Goal: Task Accomplishment & Management: Manage account settings

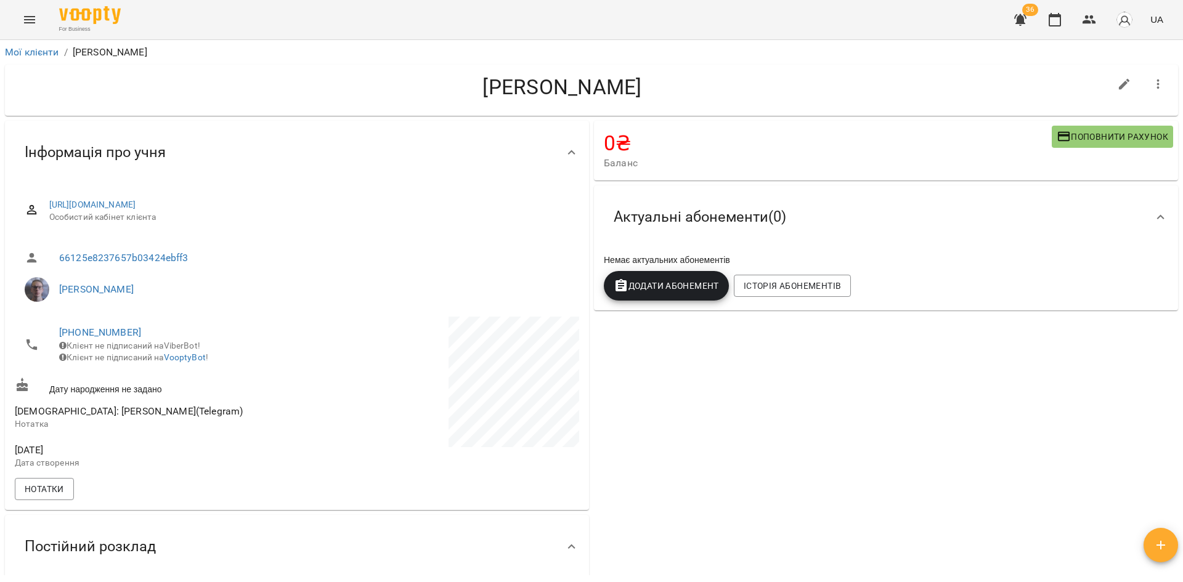
click at [1087, 13] on icon "button" at bounding box center [1089, 19] width 15 height 15
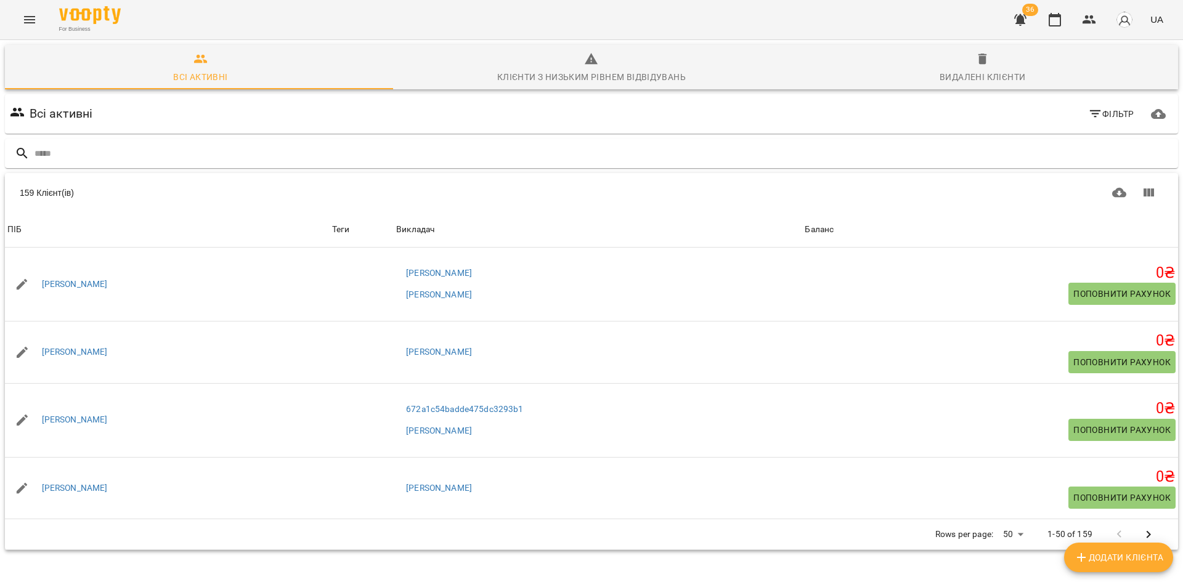
click at [26, 19] on icon "Menu" at bounding box center [29, 19] width 15 height 15
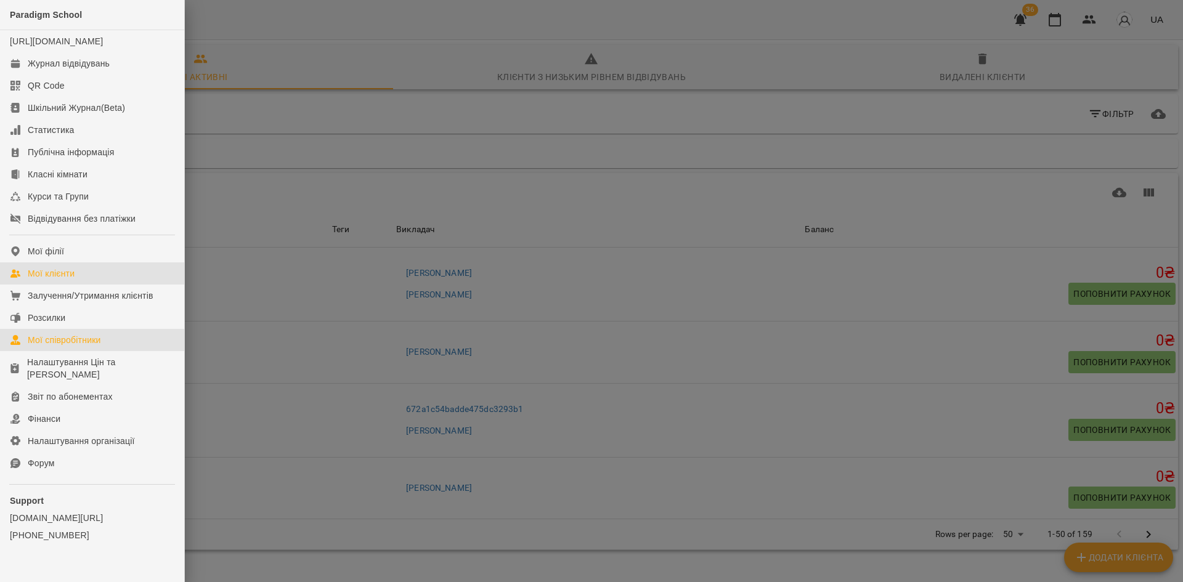
click at [70, 346] on div "Мої співробітники" at bounding box center [64, 340] width 73 height 12
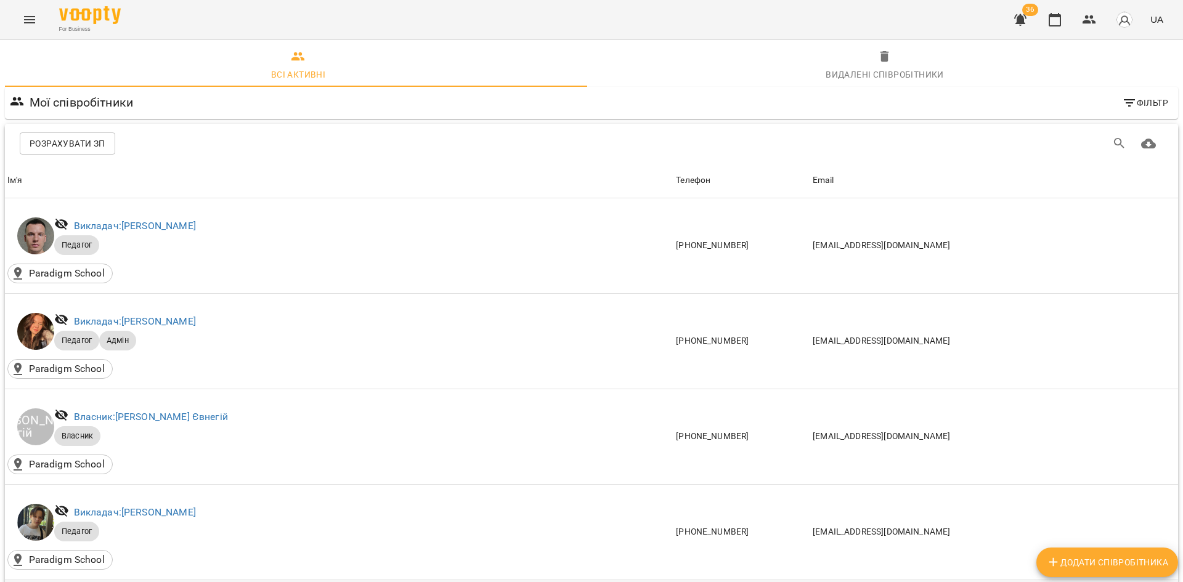
scroll to position [370, 0]
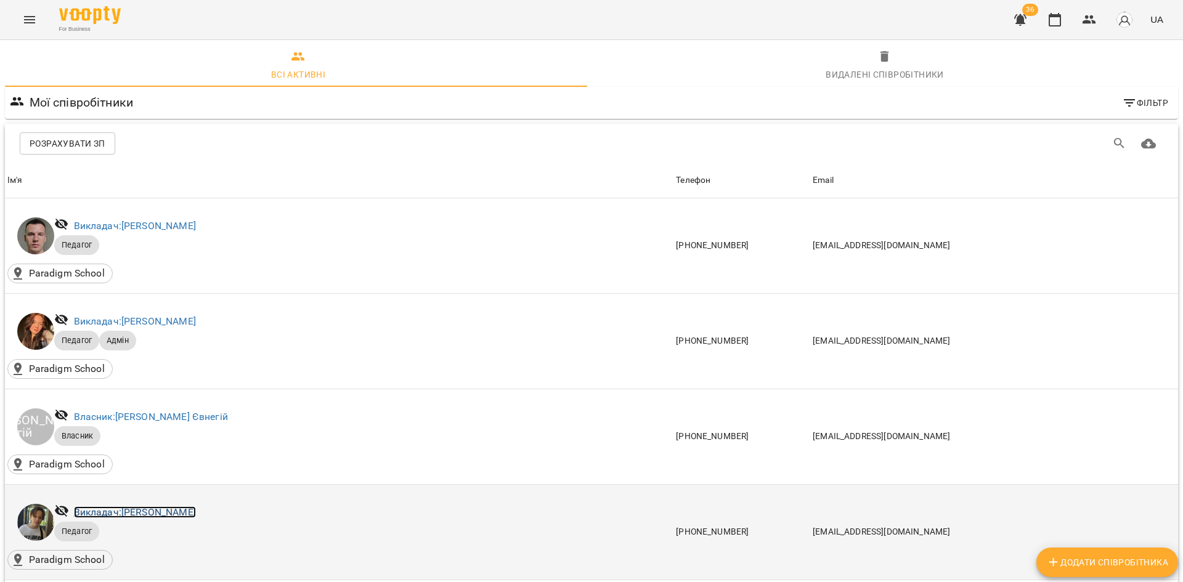
click at [189, 506] on link "Викладач: [PERSON_NAME]" at bounding box center [135, 512] width 122 height 12
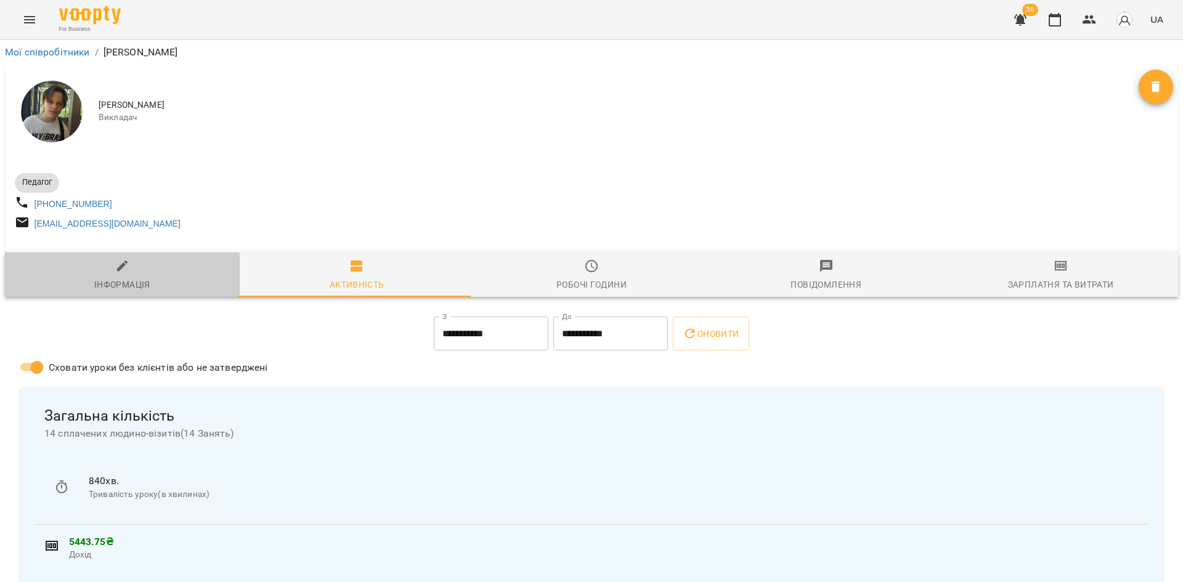
click at [134, 290] on div "Інформація" at bounding box center [122, 284] width 56 height 15
select select "**"
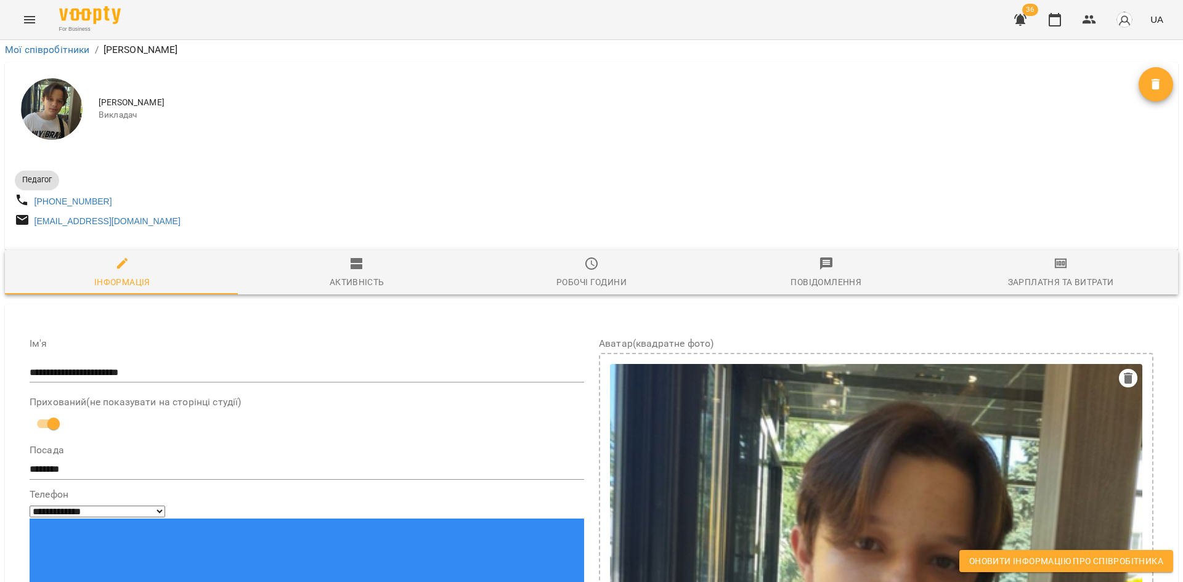
scroll to position [837, 0]
click at [1013, 557] on span "Оновити інформацію про співробітника" at bounding box center [1066, 561] width 194 height 15
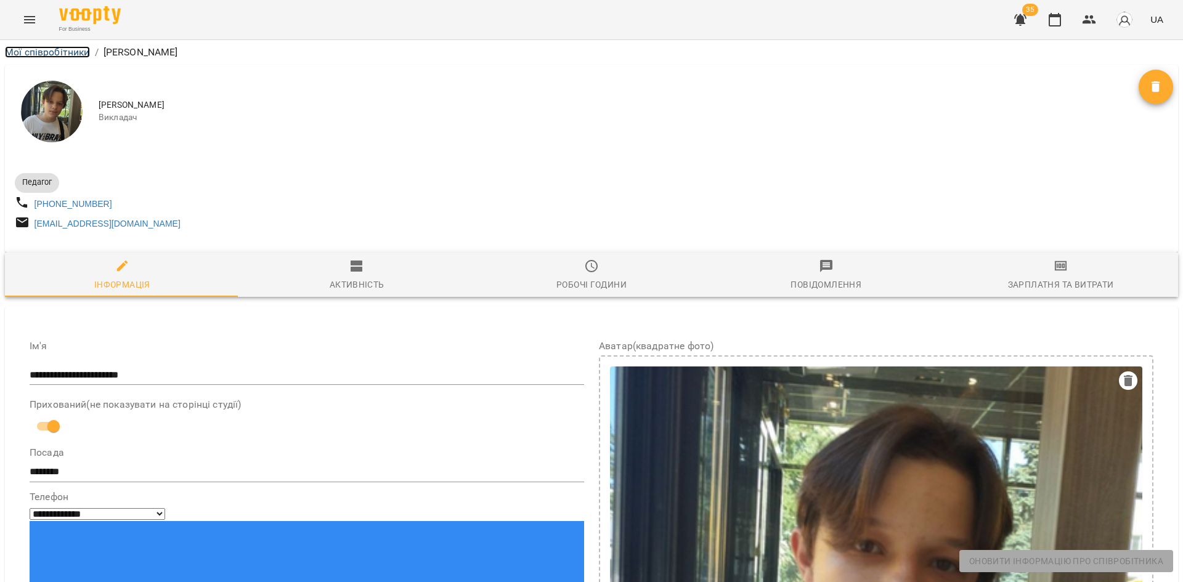
click at [55, 51] on link "Мої співробітники" at bounding box center [47, 52] width 85 height 12
